Goal: Information Seeking & Learning: Learn about a topic

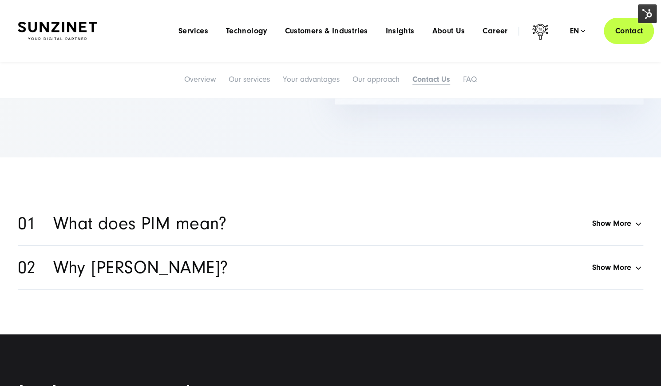
scroll to position [3331, 0]
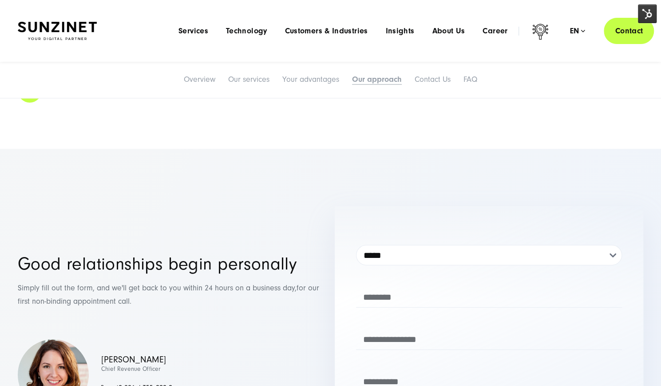
drag, startPoint x: 132, startPoint y: 285, endPoint x: 0, endPoint y: 271, distance: 133.0
click at [0, 271] on div "**********" at bounding box center [330, 333] width 661 height 254
copy p "Simply fill out the form, and we'll get back to you within 24 hours on a busine…"
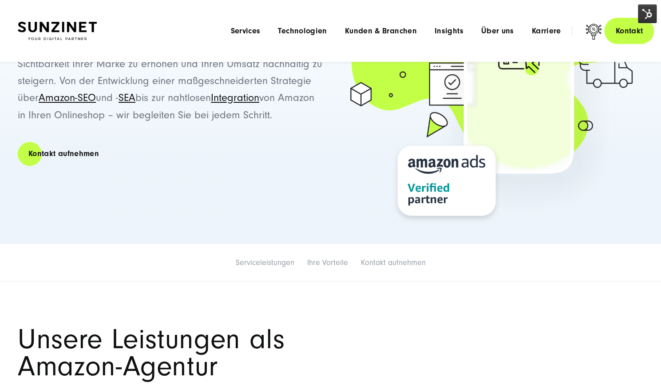
scroll to position [178, 0]
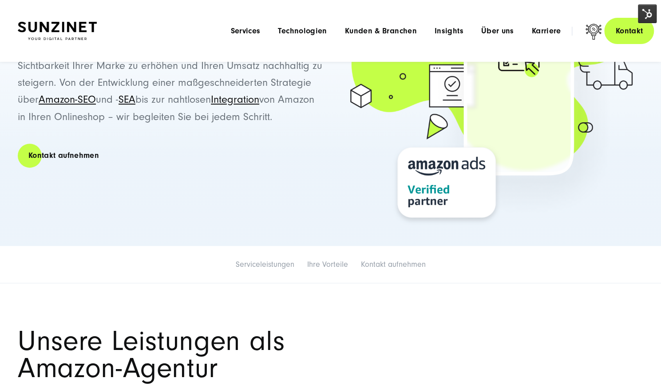
click at [651, 15] on img at bounding box center [647, 13] width 19 height 19
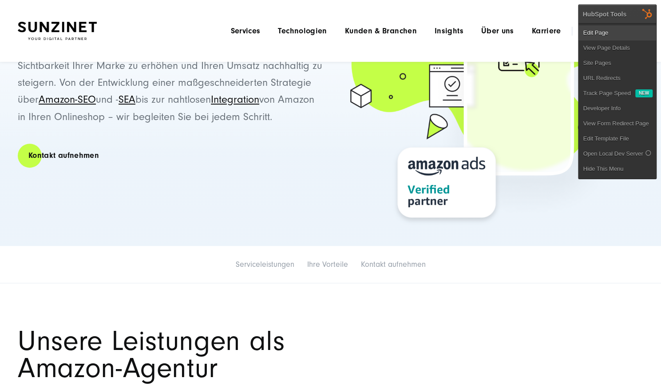
click at [605, 33] on link "Edit Page" at bounding box center [618, 32] width 78 height 15
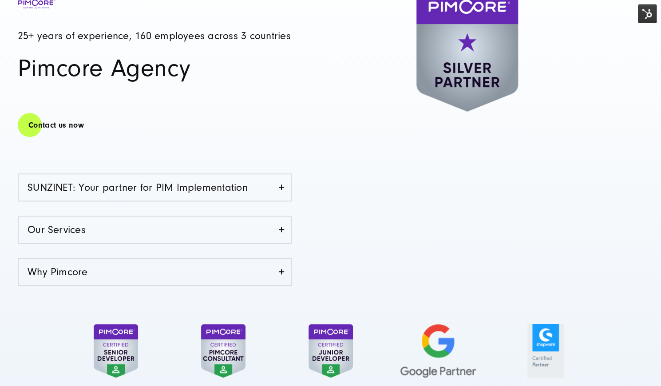
scroll to position [400, 0]
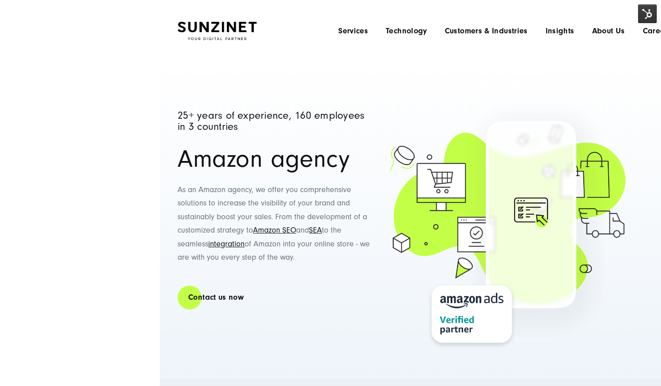
click at [648, 11] on img at bounding box center [647, 13] width 19 height 19
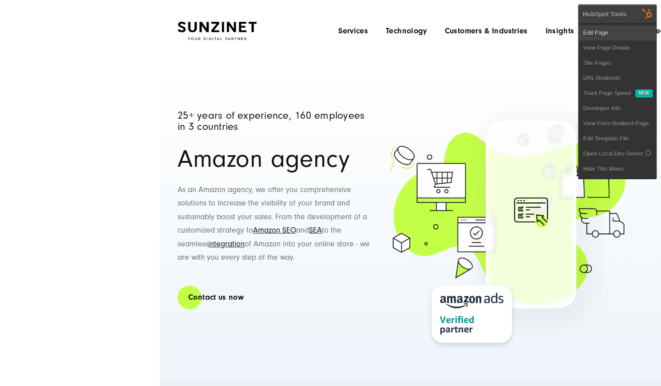
click at [617, 33] on link "Edit Page" at bounding box center [618, 32] width 78 height 15
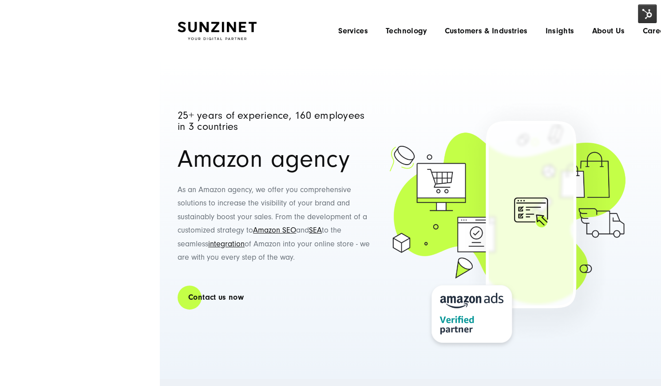
click at [373, 163] on div "25+ years of experience, 160 employees in 3 countries Amazon agency As an Amazo…" at bounding box center [294, 231] width 233 height 242
click at [0, 0] on headings-map at bounding box center [0, 0] width 0 height 0
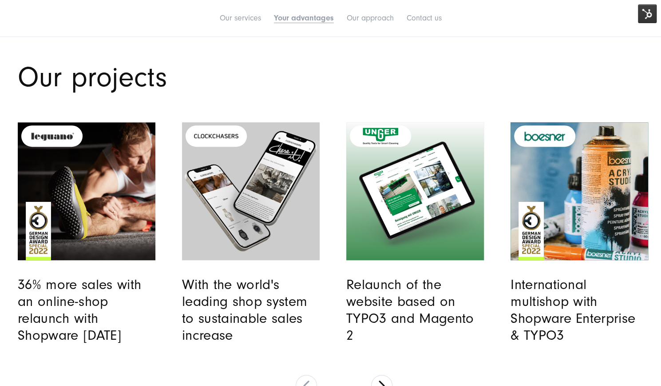
scroll to position [2665, 0]
